Goal: Task Accomplishment & Management: Use online tool/utility

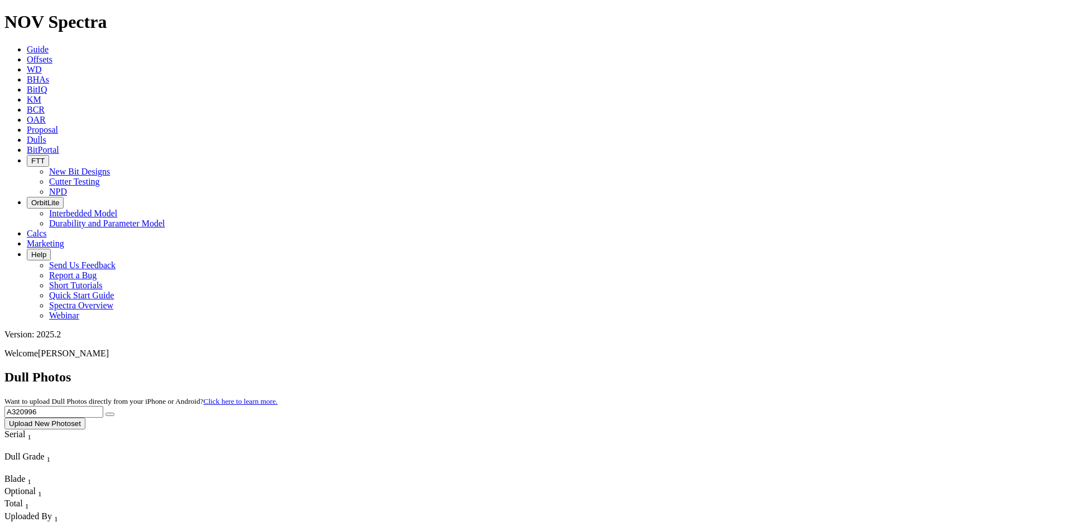
click at [103, 406] on input "A320996" at bounding box center [53, 412] width 99 height 12
paste input "1249"
type input "A321249"
click at [114, 413] on button "submit" at bounding box center [109, 414] width 9 height 3
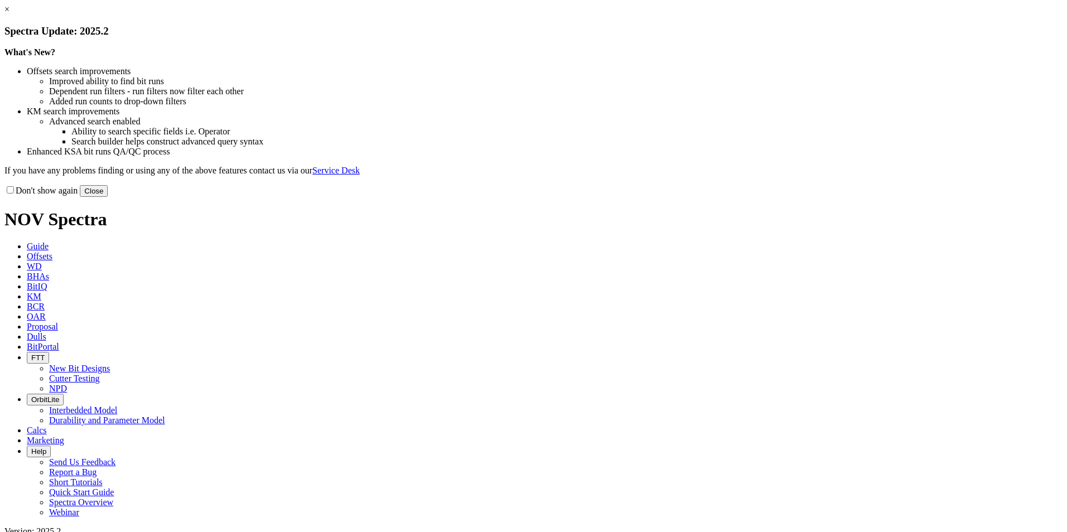
click at [108, 197] on button "Close" at bounding box center [94, 191] width 28 height 12
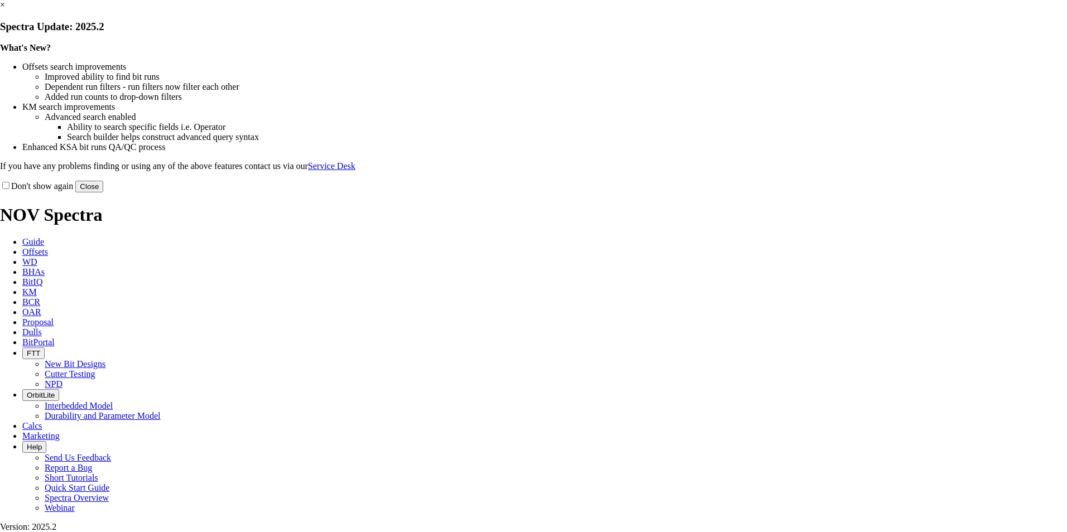
click at [103, 192] on button "Close" at bounding box center [89, 187] width 28 height 12
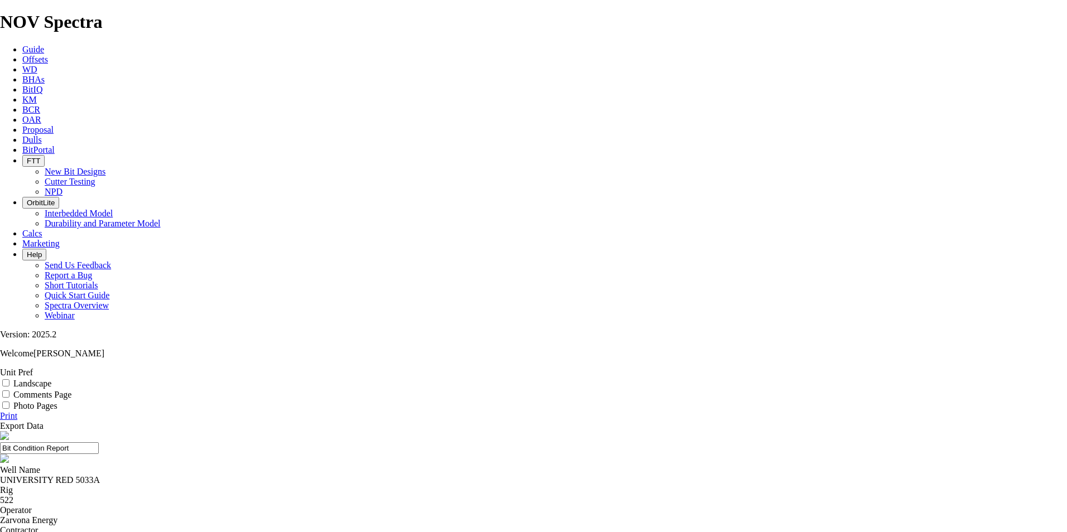
click at [48, 55] on span "Offsets" at bounding box center [35, 59] width 26 height 9
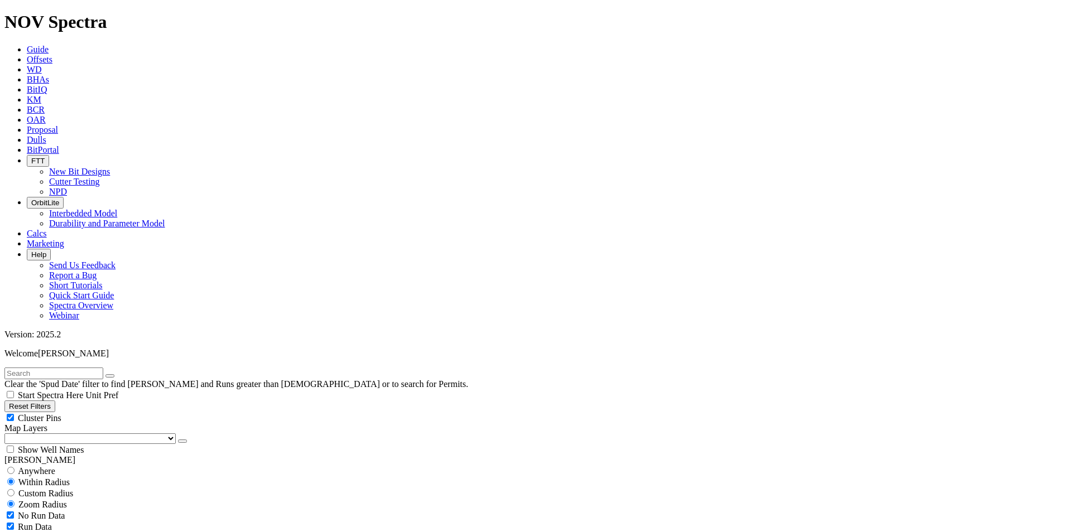
click at [103, 368] on input "text" at bounding box center [53, 374] width 99 height 12
type input "CANAL 20/19 FED COM 712H"
click at [55, 466] on span "Anywhere" at bounding box center [36, 470] width 37 height 9
radio input "true"
radio input "false"
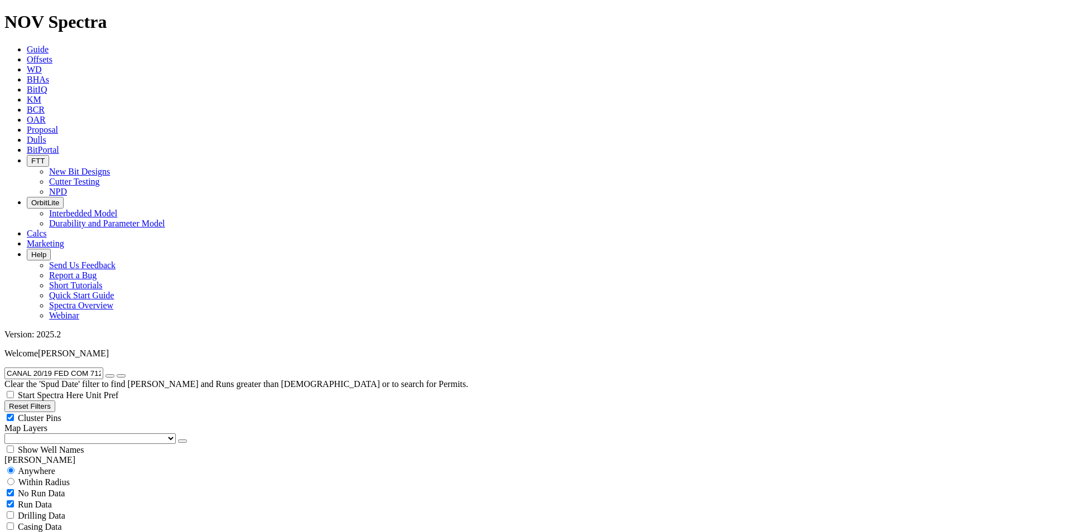
scroll to position [218, 0]
click at [103, 368] on input "CANAL 20/19 FED COM 712H" at bounding box center [53, 374] width 99 height 12
type input "CANAL 20/19 FED COM 714H"
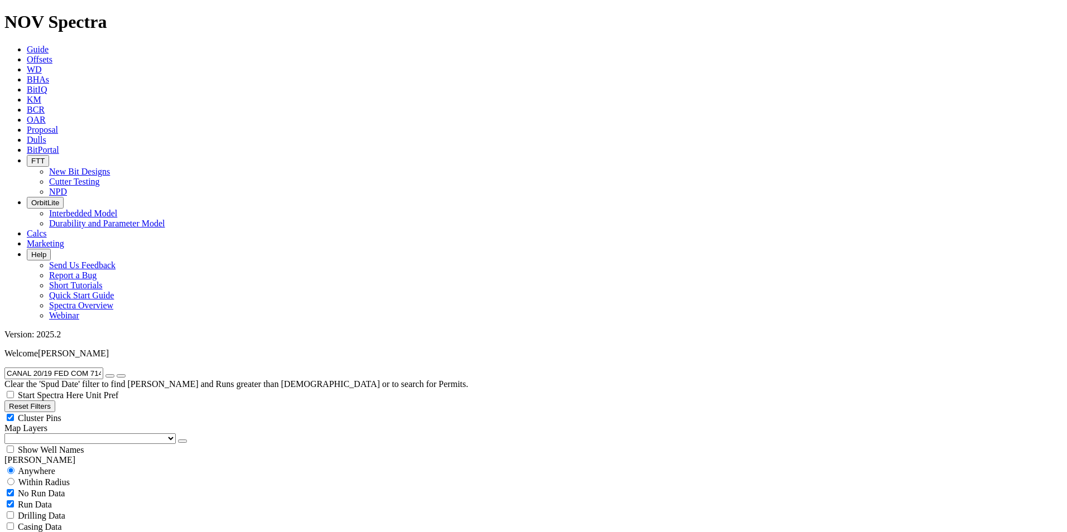
click at [121, 376] on icon "submit" at bounding box center [121, 376] width 0 height 0
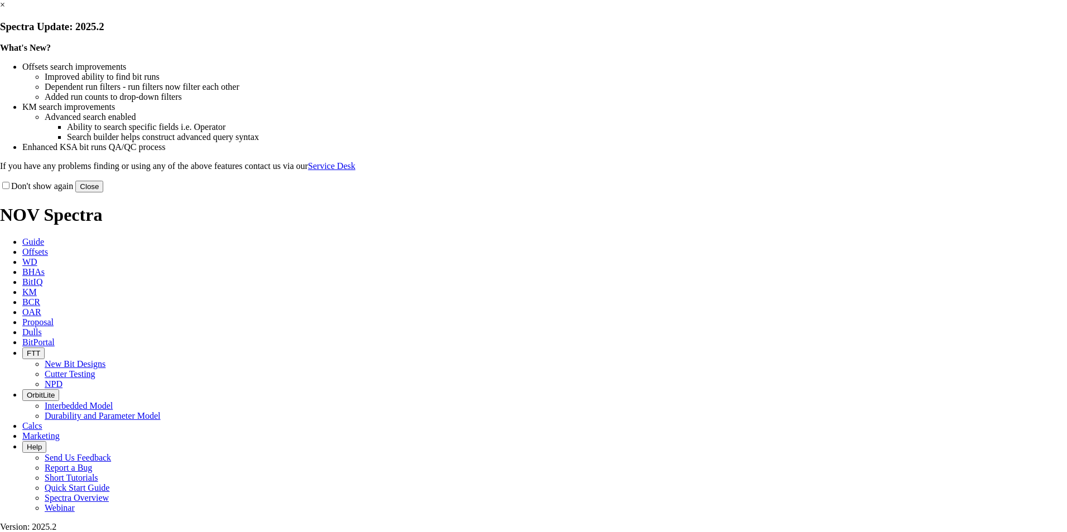
click at [103, 192] on button "Close" at bounding box center [89, 187] width 28 height 12
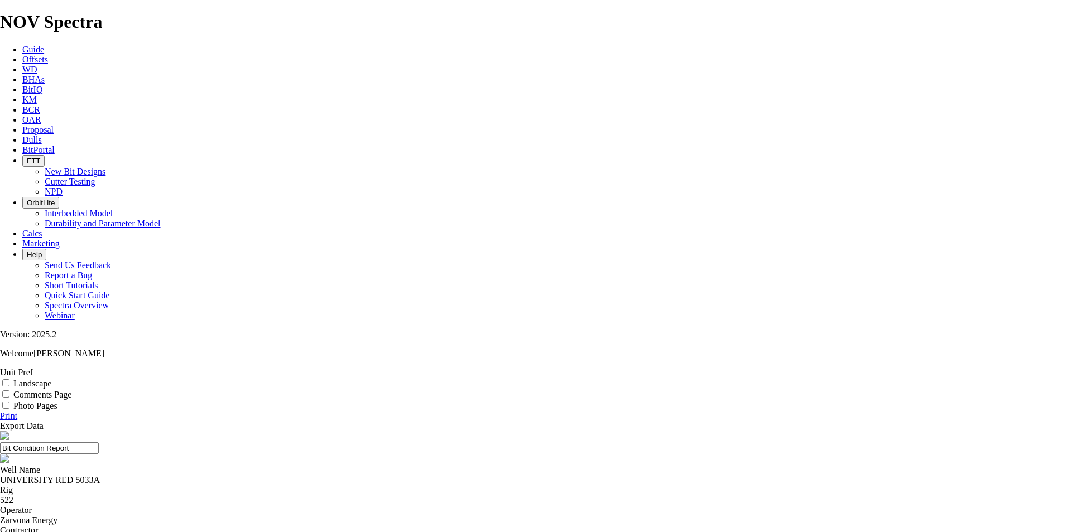
click at [401, 475] on div "UNIVERSITY RED 5033A" at bounding box center [533, 480] width 1067 height 10
copy div "UNIVERSITY RED 5033A"
click at [22, 55] on icon at bounding box center [22, 59] width 0 height 9
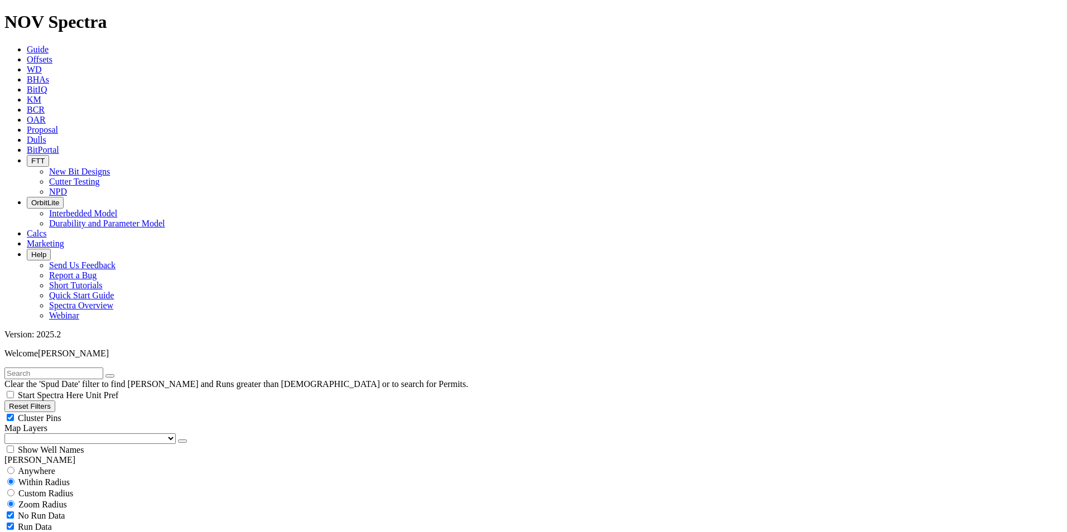
click at [103, 368] on input "text" at bounding box center [53, 374] width 99 height 12
type input "UNIVERSITY RED 5033A"
click at [121, 376] on icon "submit" at bounding box center [121, 376] width 0 height 0
click at [37, 466] on span "Anywhere" at bounding box center [36, 470] width 37 height 9
radio input "true"
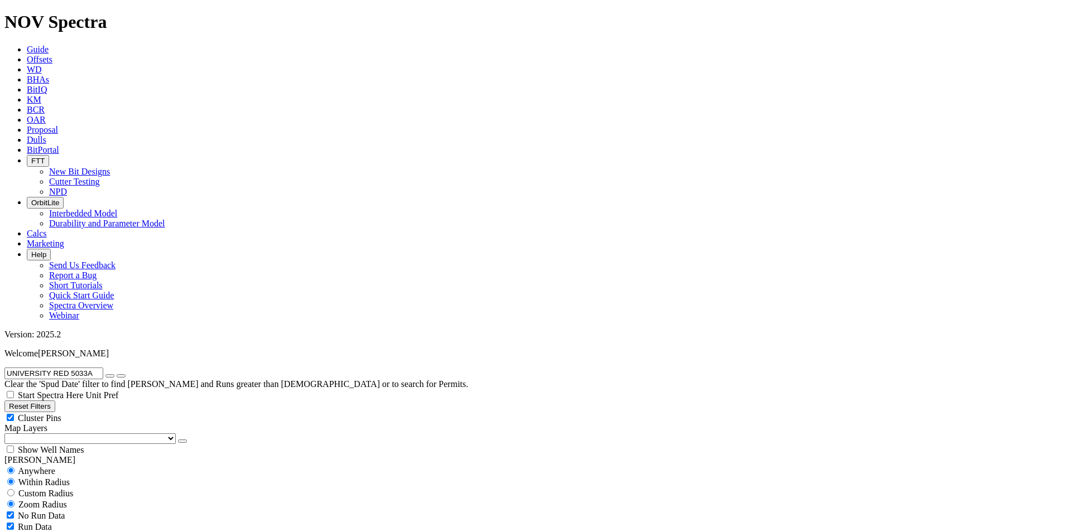
radio input "false"
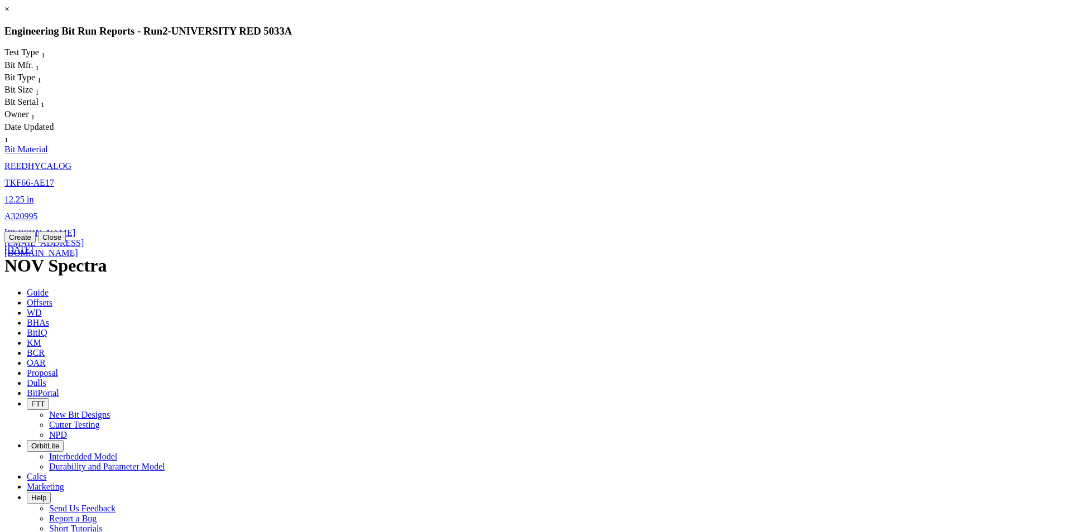
click at [54, 178] on span "TKF66-AE17" at bounding box center [29, 182] width 50 height 9
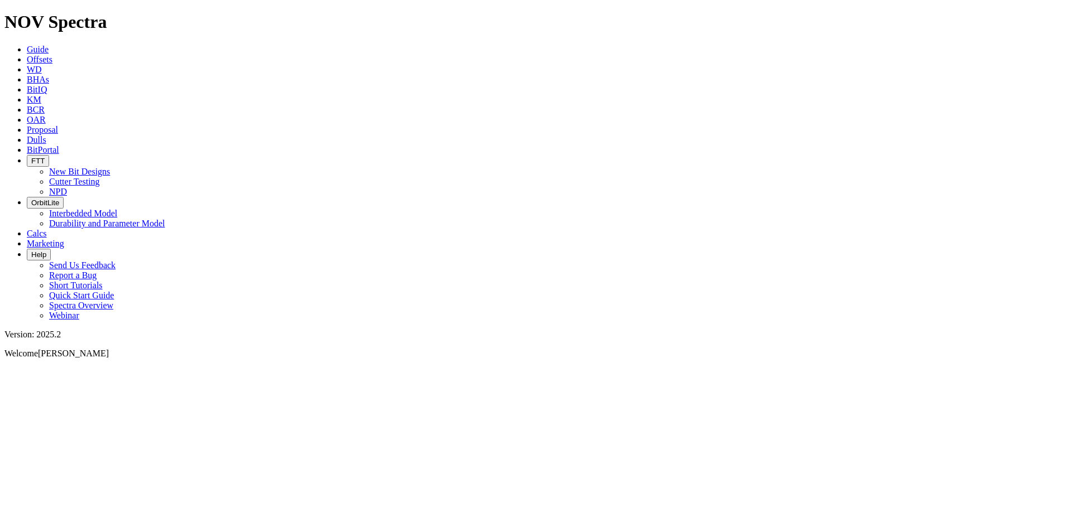
select select "Bit Material"
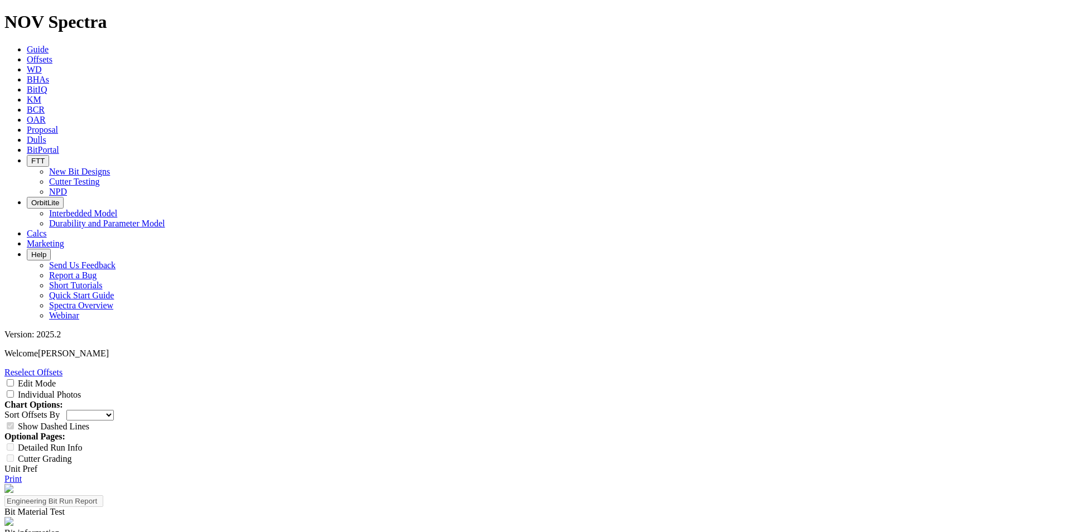
click at [14, 379] on input "Edit Mode" at bounding box center [10, 382] width 7 height 7
checkbox input "true"
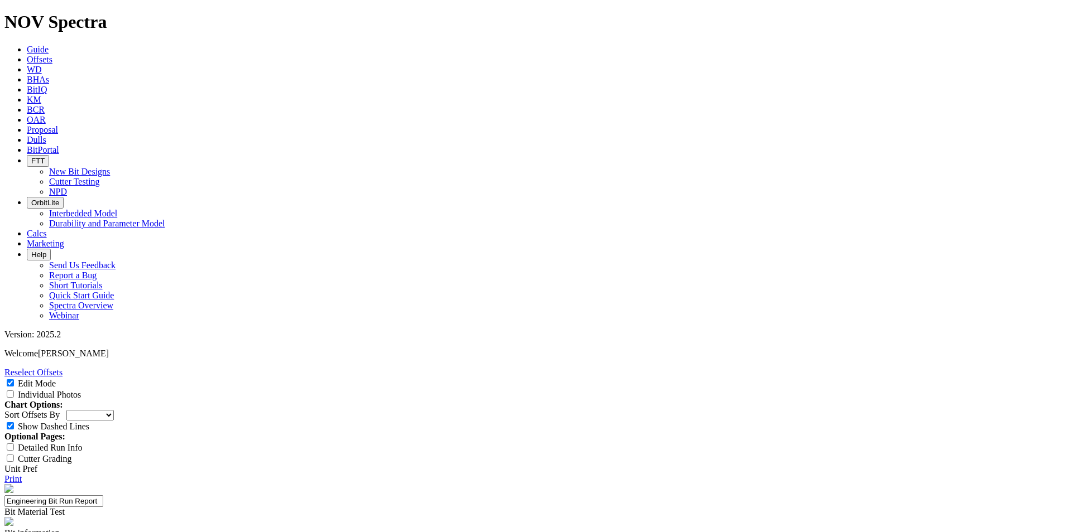
select select "string:A"
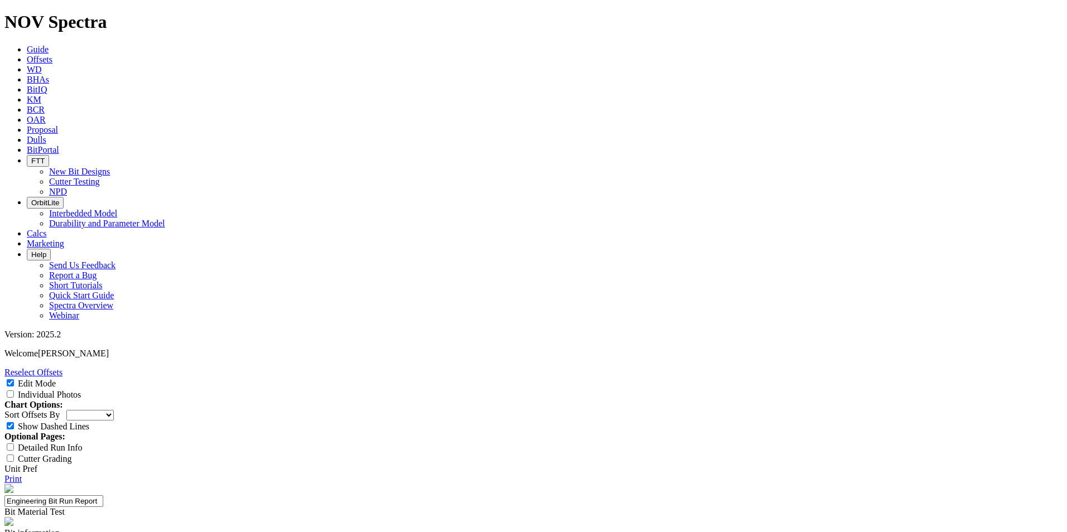
scroll to position [0, 0]
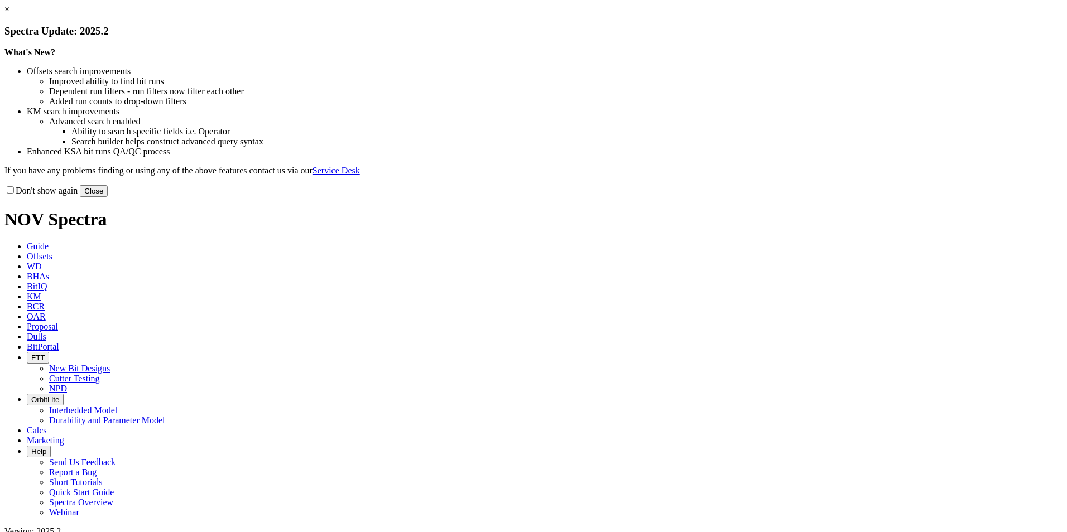
click at [108, 197] on button "Close" at bounding box center [94, 191] width 28 height 12
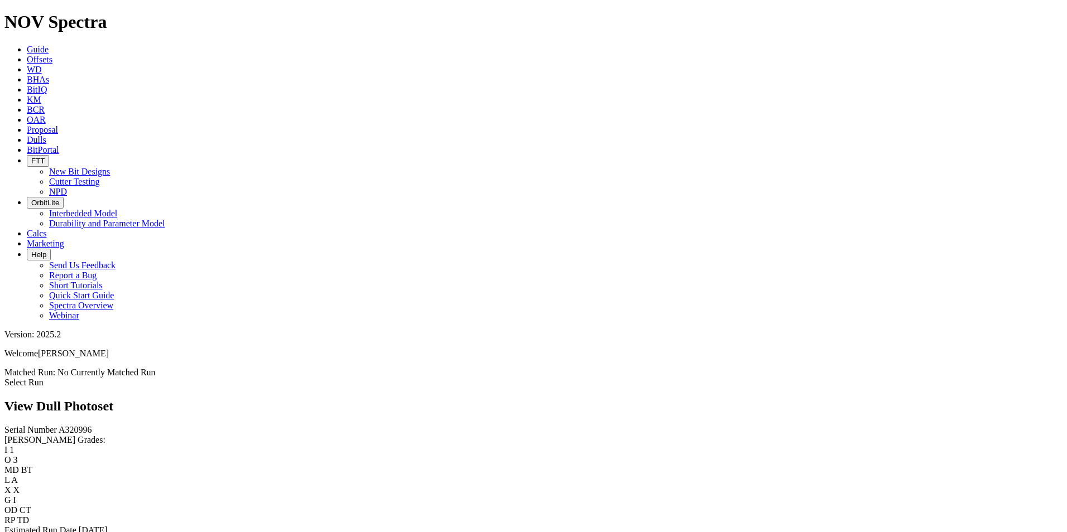
click at [44, 378] on link "Select Run" at bounding box center [23, 382] width 39 height 9
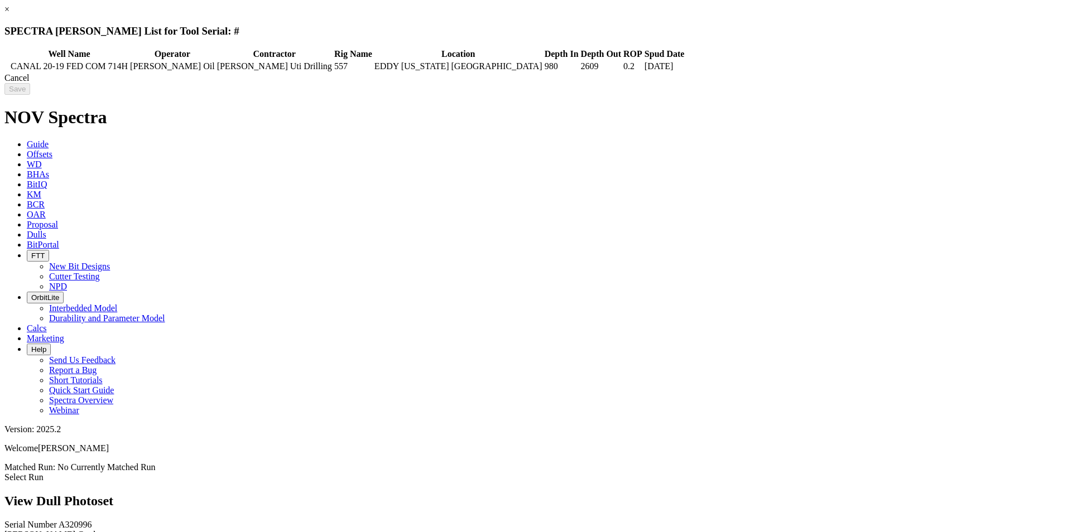
click at [823, 83] on div "Cancel" at bounding box center [533, 78] width 1058 height 10
